Goal: Task Accomplishment & Management: Manage account settings

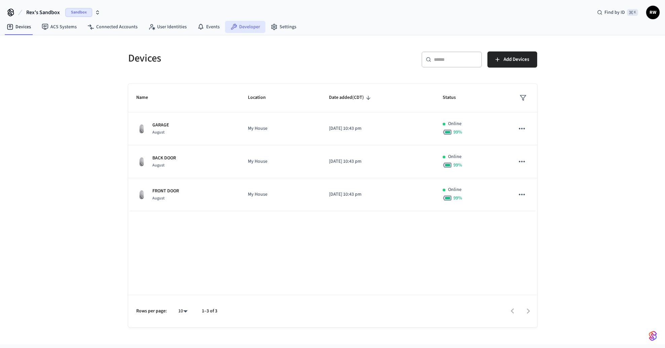
click at [246, 29] on link "Developer" at bounding box center [245, 27] width 40 height 12
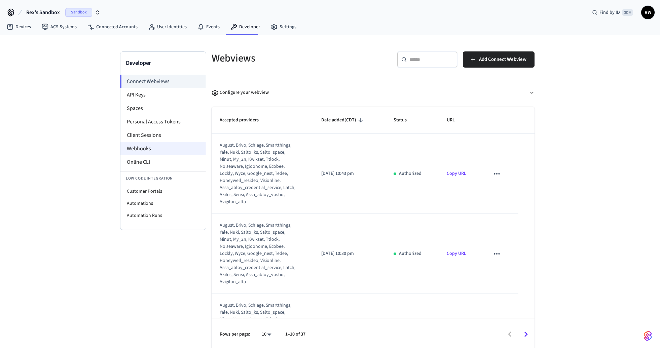
click at [158, 151] on li "Webhooks" at bounding box center [162, 148] width 85 height 13
click at [166, 151] on li "Webhooks" at bounding box center [162, 148] width 85 height 13
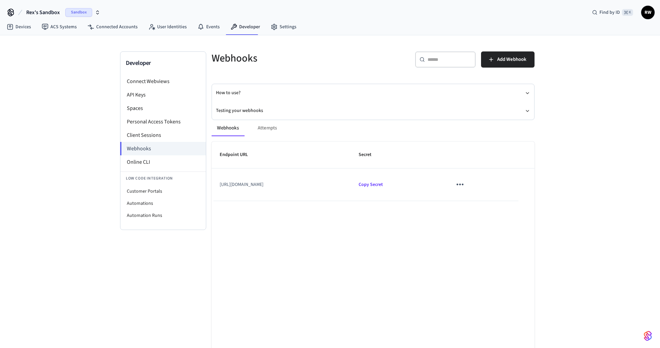
click at [465, 186] on icon "sticky table" at bounding box center [459, 184] width 10 height 10
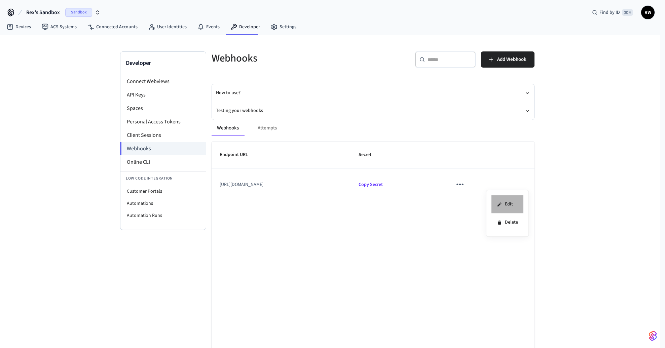
click at [509, 202] on li "Edit" at bounding box center [507, 204] width 32 height 18
